Goal: Understand process/instructions: Learn how to perform a task or action

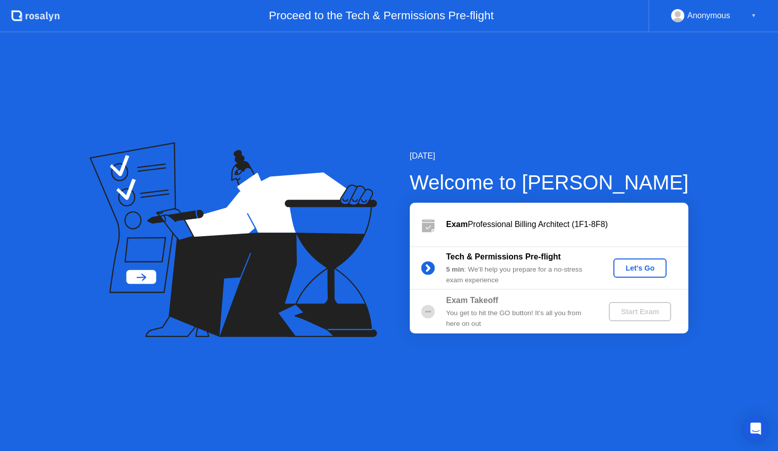
click at [637, 264] on div "Let's Go" at bounding box center [640, 268] width 45 height 8
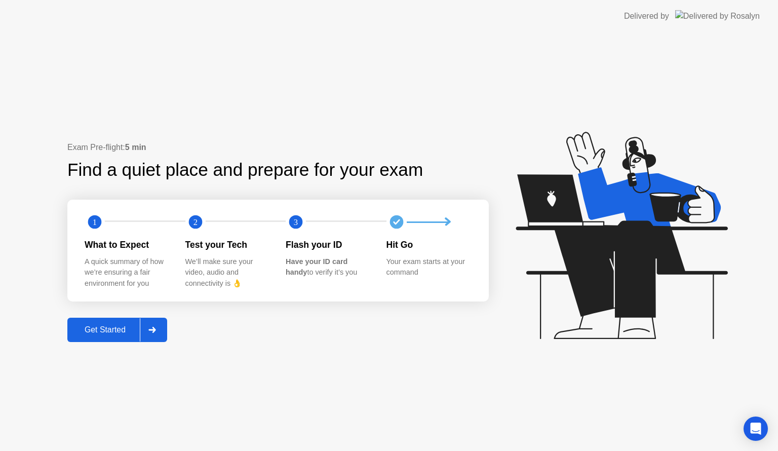
click at [125, 318] on button "Get Started" at bounding box center [117, 330] width 100 height 24
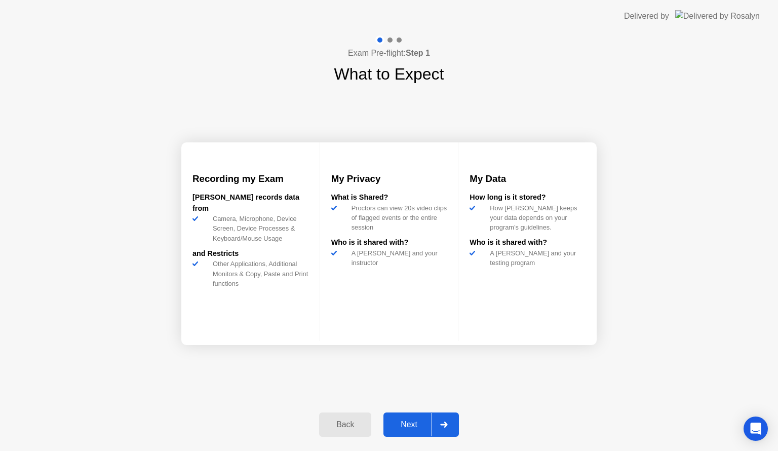
click at [404, 426] on div "Next" at bounding box center [409, 424] width 45 height 9
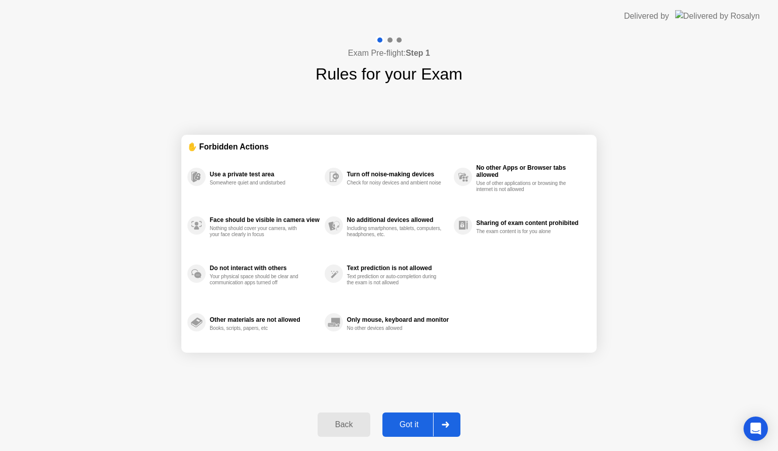
click at [404, 426] on div "Got it" at bounding box center [410, 424] width 48 height 9
select select "**********"
select select "*******"
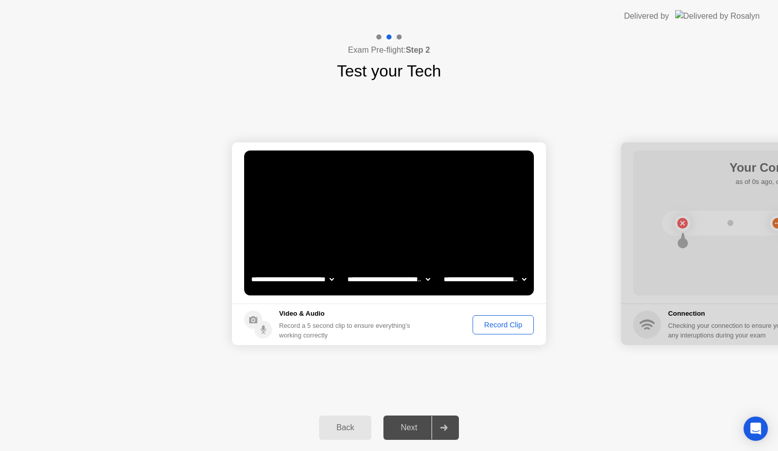
click at [504, 325] on div "Record Clip" at bounding box center [503, 325] width 54 height 8
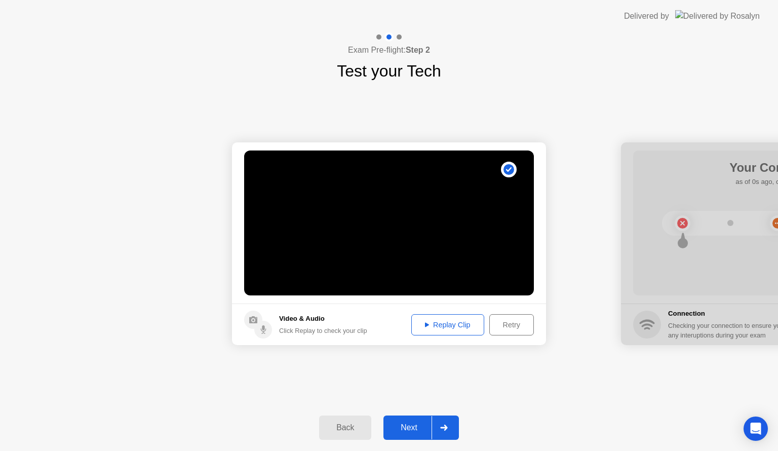
click at [403, 436] on button "Next" at bounding box center [422, 428] width 76 height 24
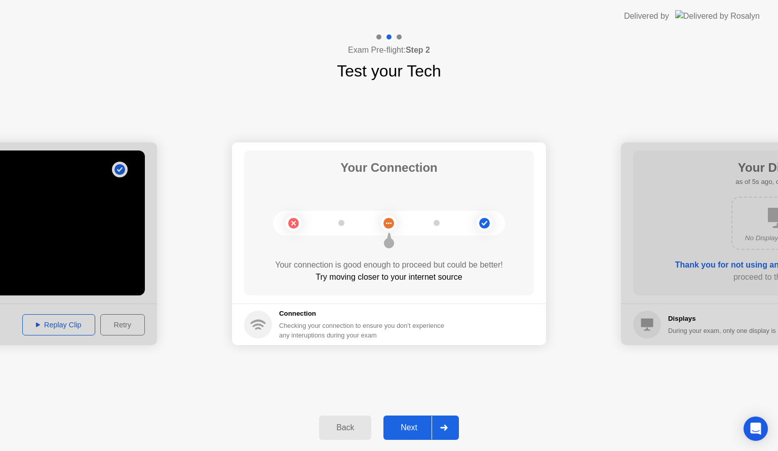
click at [407, 434] on button "Next" at bounding box center [422, 428] width 76 height 24
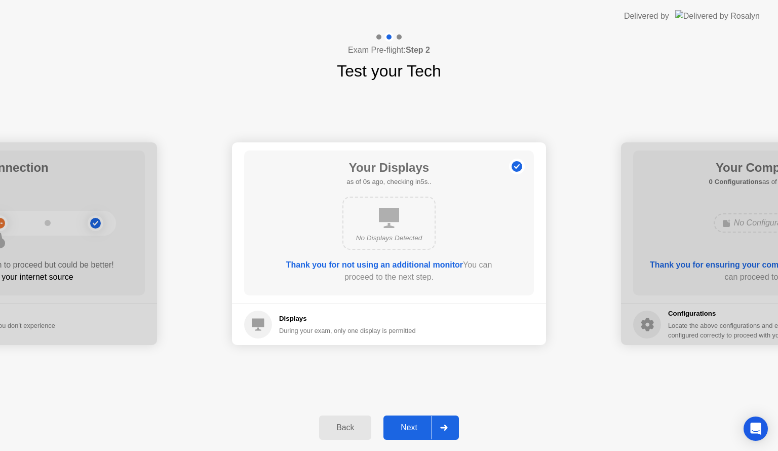
click at [407, 434] on button "Next" at bounding box center [422, 428] width 76 height 24
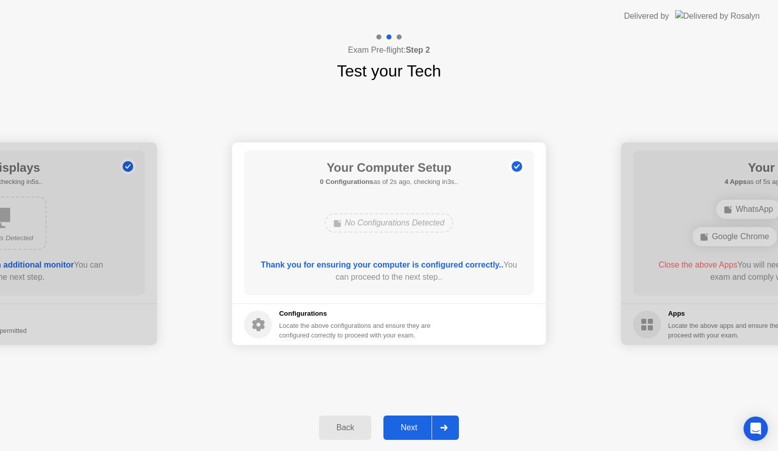
click at [407, 434] on button "Next" at bounding box center [422, 428] width 76 height 24
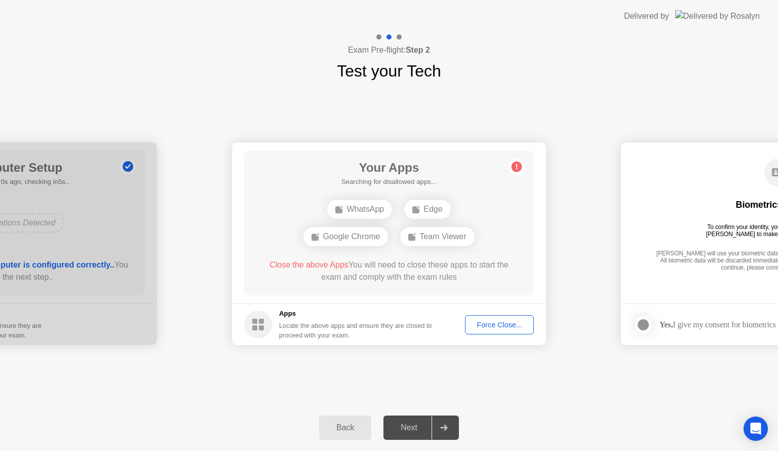
click at [507, 321] on div "Force Close..." at bounding box center [500, 325] width 62 height 8
click at [492, 327] on div "Force Close..." at bounding box center [500, 325] width 62 height 8
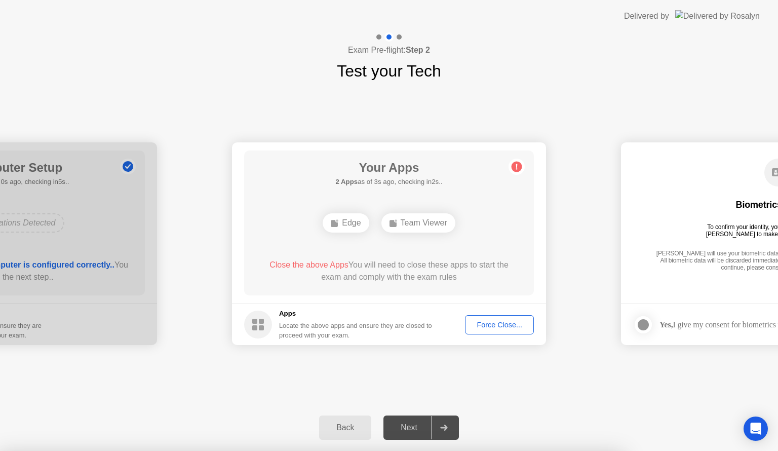
click at [541, 384] on div "**********" at bounding box center [389, 243] width 778 height 321
click at [356, 225] on div "Edge" at bounding box center [346, 222] width 46 height 19
click at [494, 332] on button "Force Close..." at bounding box center [499, 324] width 69 height 19
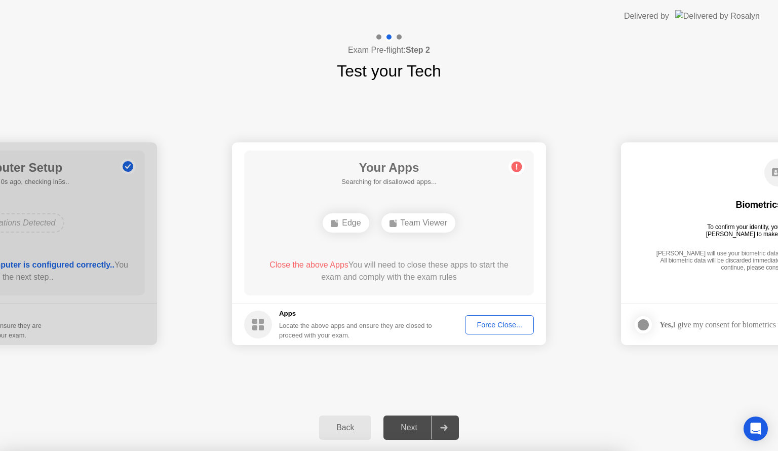
click at [487, 326] on div "Force Close..." at bounding box center [500, 325] width 62 height 8
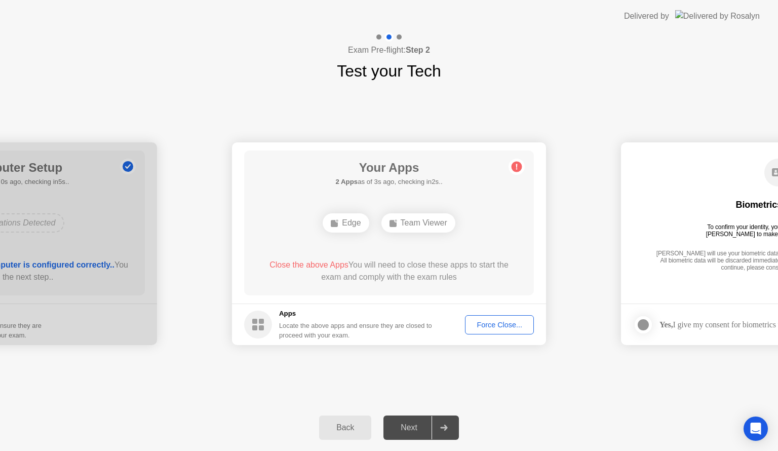
click at [419, 226] on div "Team Viewer" at bounding box center [419, 222] width 74 height 19
click at [348, 221] on div "Edge" at bounding box center [346, 222] width 46 height 19
click at [515, 166] on circle at bounding box center [517, 167] width 11 height 11
click at [495, 323] on div "Force Close..." at bounding box center [500, 325] width 62 height 8
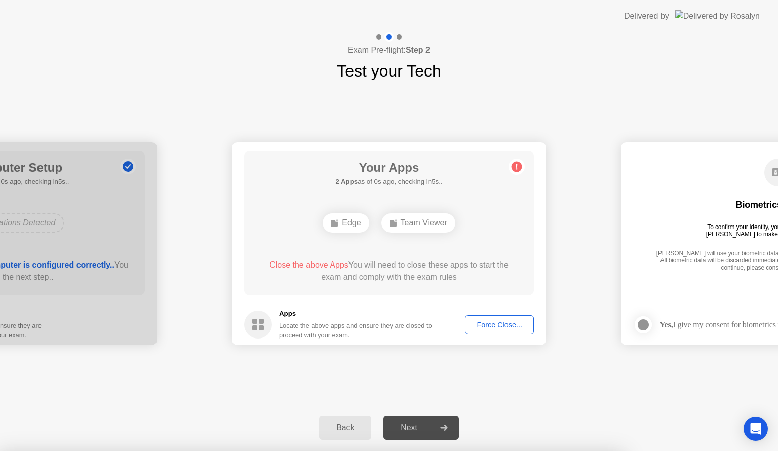
click at [320, 263] on span "Close the above Apps" at bounding box center [309, 264] width 79 height 9
click at [401, 39] on div at bounding box center [399, 36] width 5 height 5
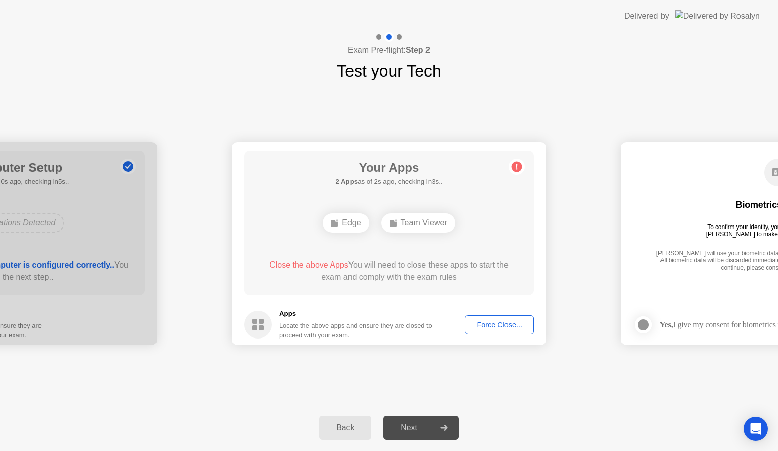
click at [401, 39] on div at bounding box center [399, 36] width 5 height 5
click at [505, 316] on button "Force Close..." at bounding box center [499, 324] width 69 height 19
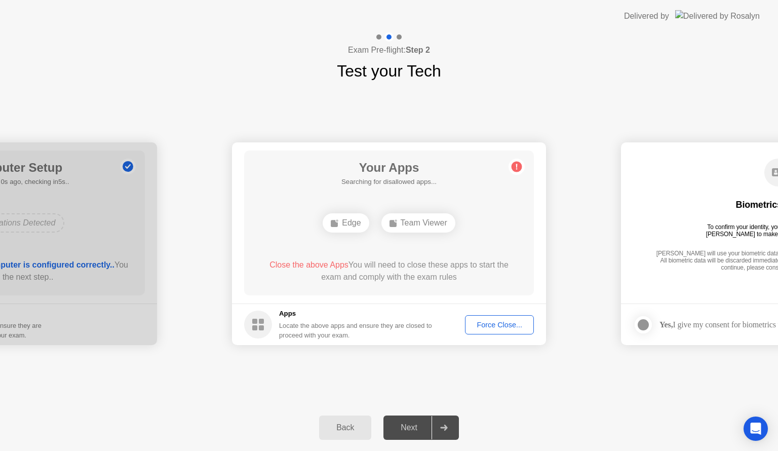
click at [761, 2] on header "Delivered by" at bounding box center [389, 16] width 778 height 32
